Goal: Task Accomplishment & Management: Manage account settings

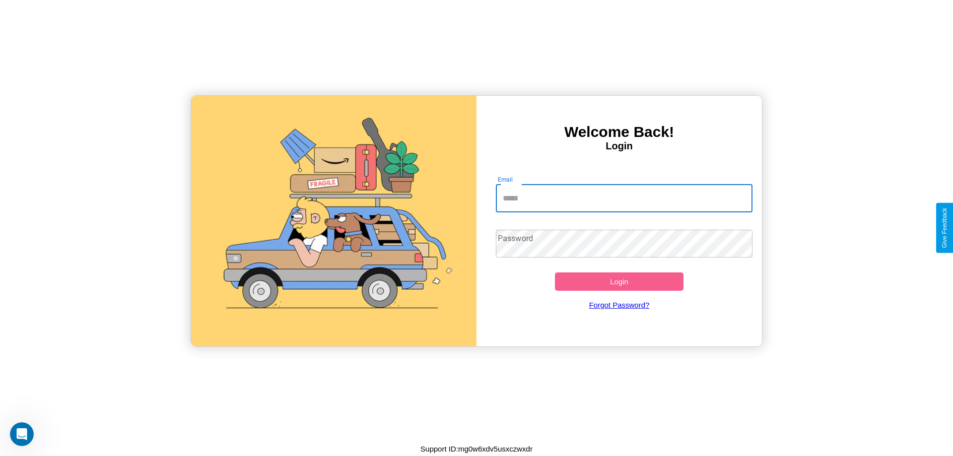
click at [624, 198] on input "Email" at bounding box center [624, 199] width 257 height 28
type input "**********"
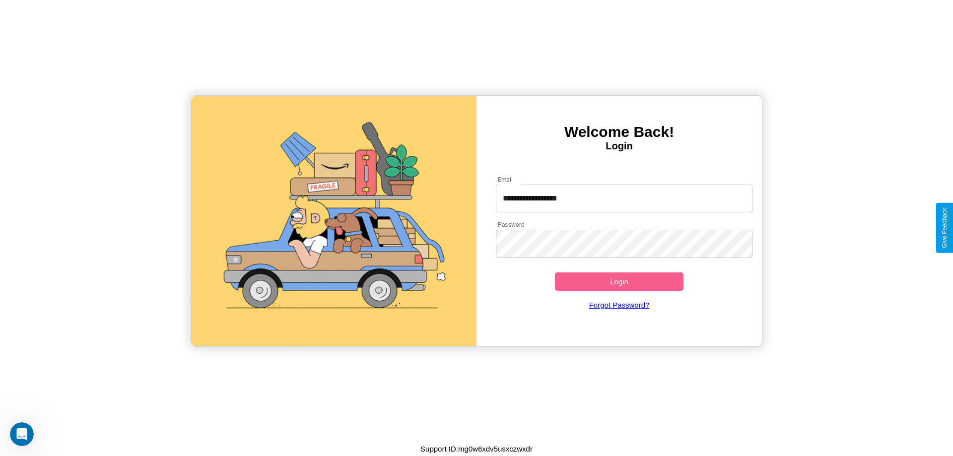
click at [619, 282] on button "Login" at bounding box center [619, 282] width 129 height 18
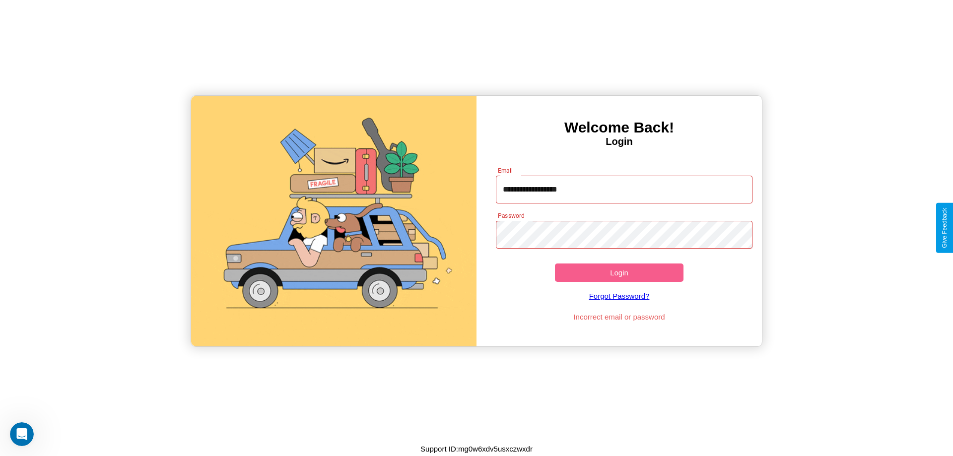
click at [619, 273] on button "Login" at bounding box center [619, 273] width 129 height 18
